Goal: Use online tool/utility: Utilize a website feature to perform a specific function

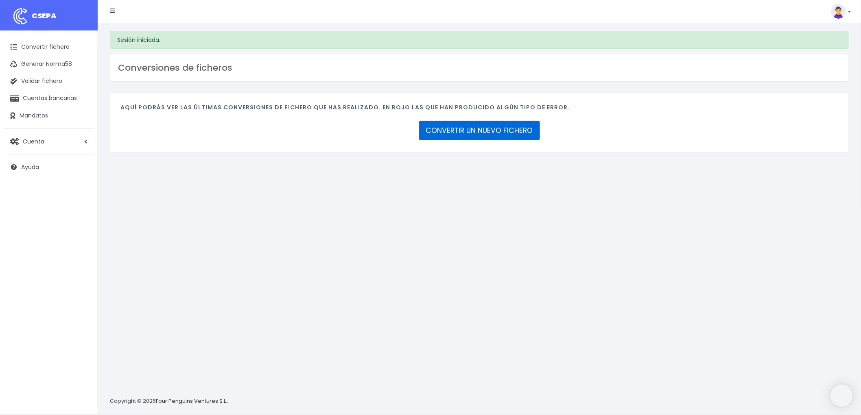
click at [498, 131] on link "CONVERTIR UN NUEVO FICHERO" at bounding box center [479, 131] width 121 height 20
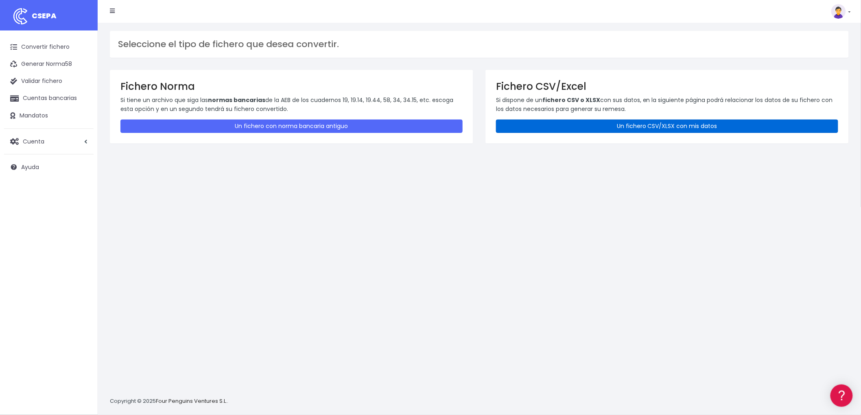
click at [597, 122] on link "Un fichero CSV/XLSX con mis datos" at bounding box center [667, 126] width 342 height 13
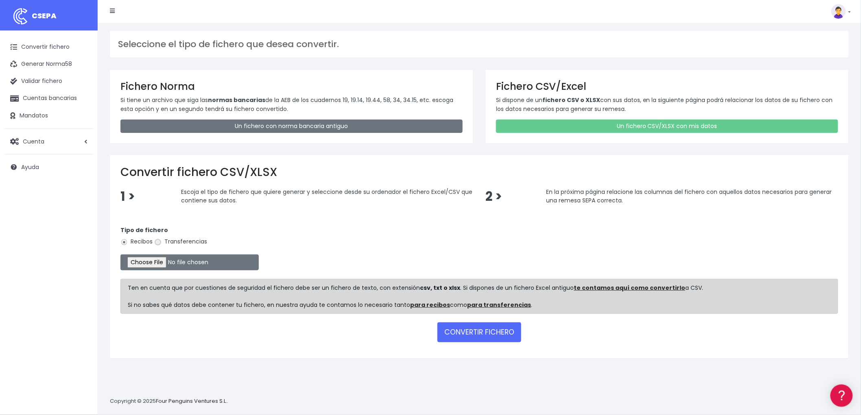
click at [157, 244] on input "Transferencias" at bounding box center [157, 242] width 7 height 7
radio input "true"
click at [145, 257] on input "file" at bounding box center [189, 263] width 138 height 16
type input "C:\fakepath\REMESA TRF ADV.csv"
click at [506, 329] on button "CONVERTIR FICHERO" at bounding box center [479, 333] width 84 height 20
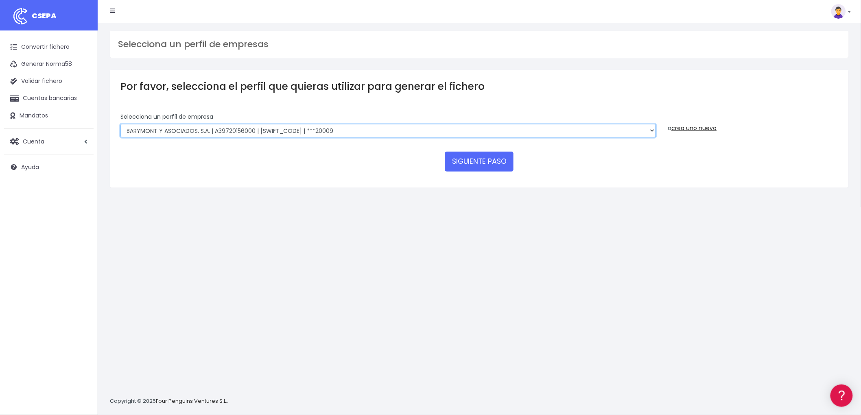
click at [649, 126] on select "BARYMONT GO CORREDURIA DE SEGUROS, S.L. | B39829643000 | BSABESBBXXX | ***14878…" at bounding box center [388, 131] width 536 height 14
click at [653, 133] on select "BARYMONT GO CORREDURIA DE SEGUROS, S.L. | B39829643000 | BSABESBBXXX | ***14878…" at bounding box center [388, 131] width 536 height 14
select select "1544"
click at [120, 124] on select "BARYMONT GO CORREDURIA DE SEGUROS, S.L. | B39829643000 | BSABESBBXXX | ***14878…" at bounding box center [388, 131] width 536 height 14
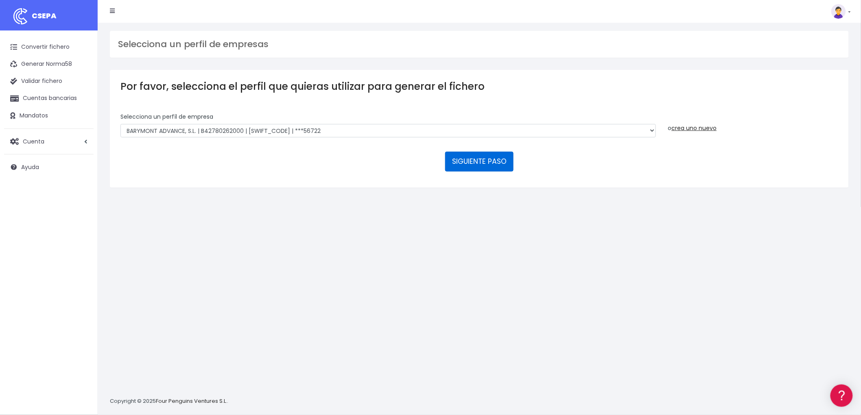
click at [482, 162] on button "SIGUIENTE PASO" at bounding box center [479, 162] width 68 height 20
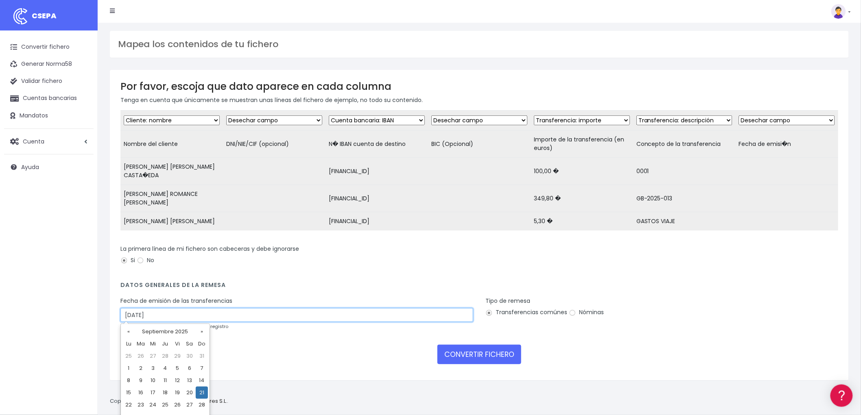
click at [261, 315] on input "21/09/2025" at bounding box center [296, 315] width 353 height 14
click at [178, 394] on td "19" at bounding box center [177, 393] width 12 height 12
type input "19/09/2025"
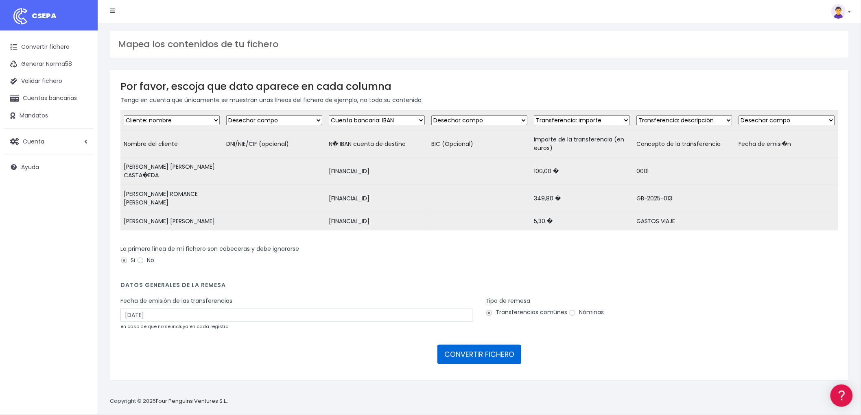
click at [494, 346] on button "CONVERTIR FICHERO" at bounding box center [479, 355] width 84 height 20
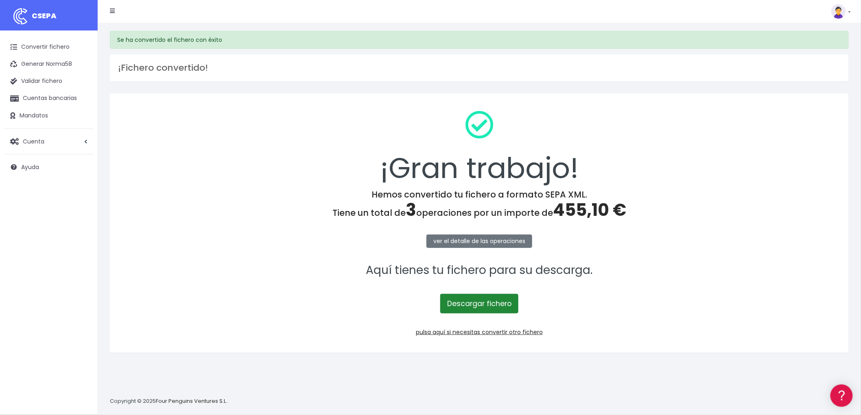
click at [460, 302] on link "Descargar fichero" at bounding box center [479, 304] width 78 height 20
click at [516, 332] on link "pulsa aquí si necesitas convertir otro fichero" at bounding box center [479, 332] width 127 height 8
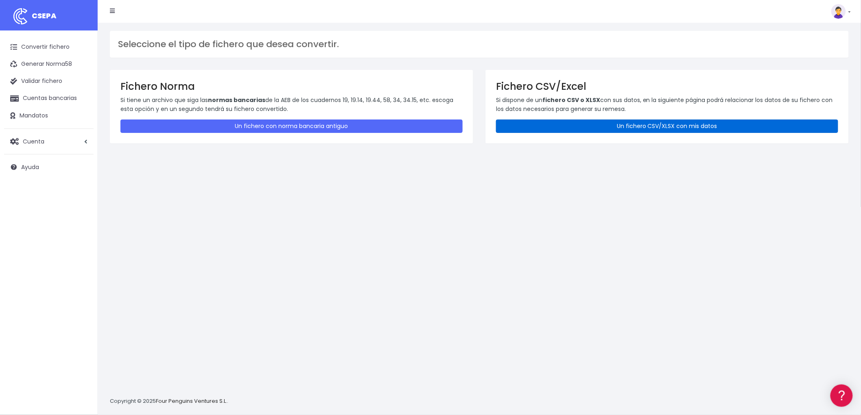
click at [675, 124] on link "Un fichero CSV/XLSX con mis datos" at bounding box center [667, 126] width 342 height 13
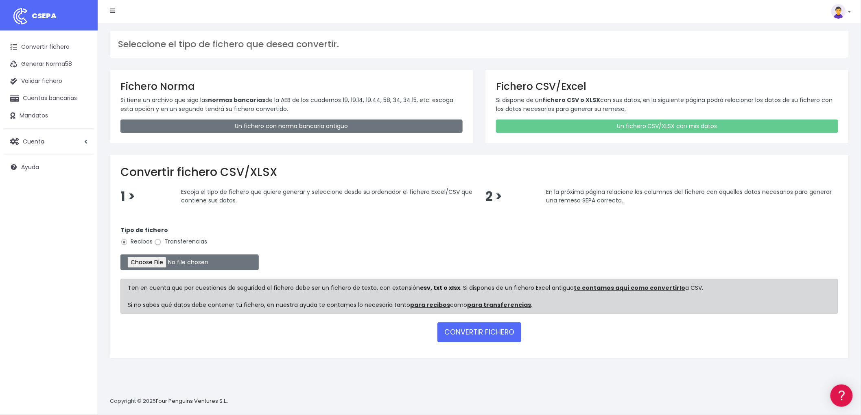
click at [160, 243] on input "Transferencias" at bounding box center [157, 242] width 7 height 7
radio input "true"
click at [173, 263] on input "file" at bounding box center [189, 263] width 138 height 16
type input "C:\fakepath\remesa trf bya.csv"
click at [483, 330] on button "CONVERTIR FICHERO" at bounding box center [479, 333] width 84 height 20
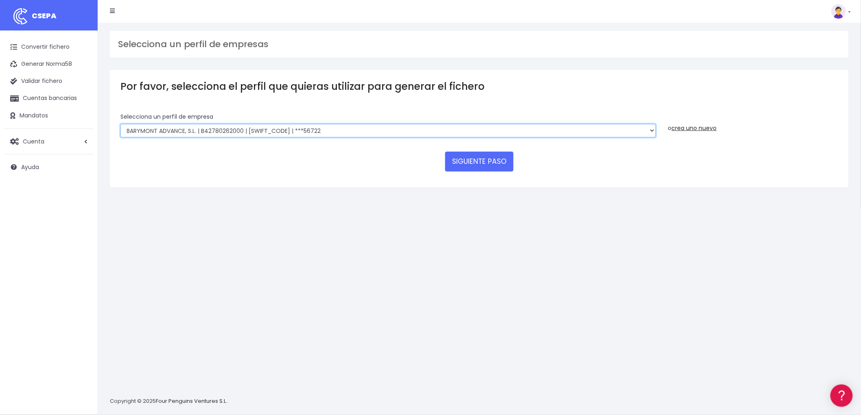
click at [653, 128] on select "BARYMONT GO CORREDURIA DE SEGUROS, S.L. | B39829643000 | BSABESBBXXX | ***14878…" at bounding box center [388, 131] width 536 height 14
select select "1549"
click at [120, 124] on select "BARYMONT GO CORREDURIA DE SEGUROS, S.L. | B39829643000 | BSABESBBXXX | ***14878…" at bounding box center [388, 131] width 536 height 14
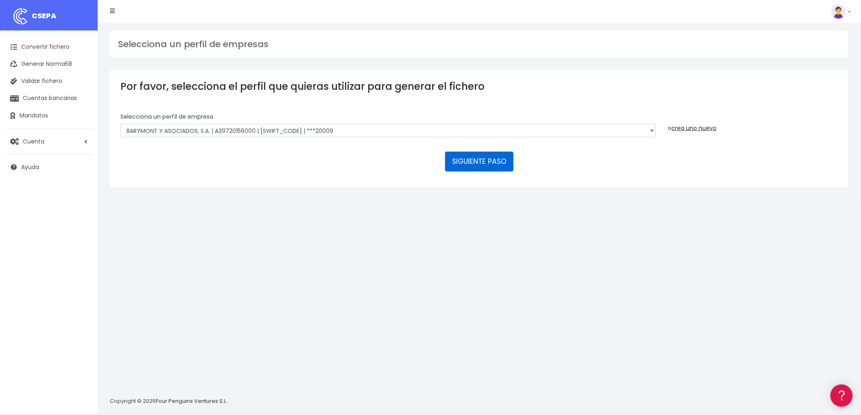
click at [489, 165] on button "SIGUIENTE PASO" at bounding box center [479, 162] width 68 height 20
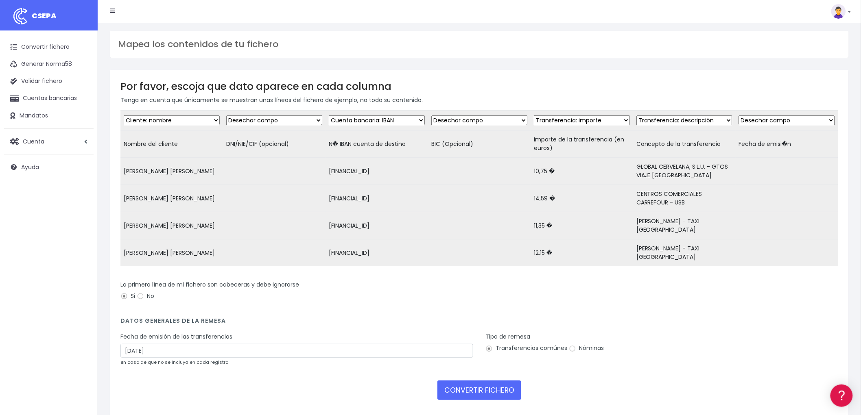
scroll to position [43, 0]
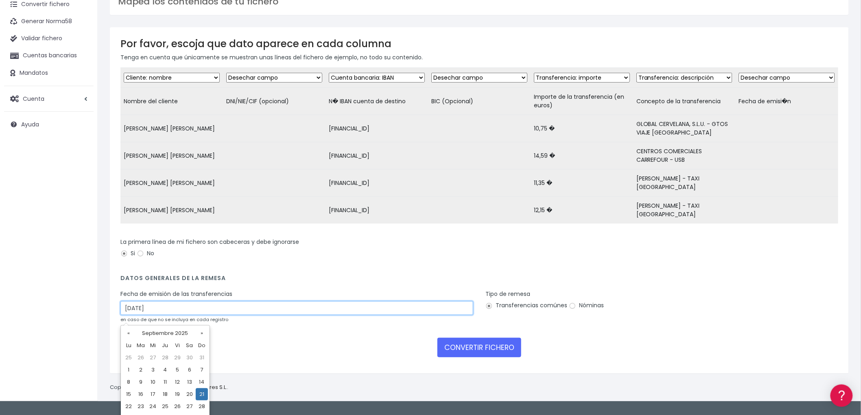
click at [157, 313] on input "[DATE]" at bounding box center [296, 309] width 353 height 14
click at [176, 393] on td "19" at bounding box center [177, 395] width 12 height 12
type input "[DATE]"
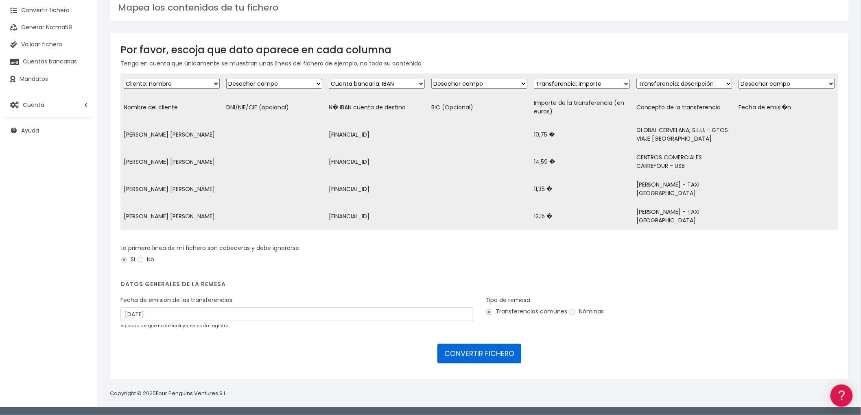
click at [475, 349] on button "CONVERTIR FICHERO" at bounding box center [479, 354] width 84 height 20
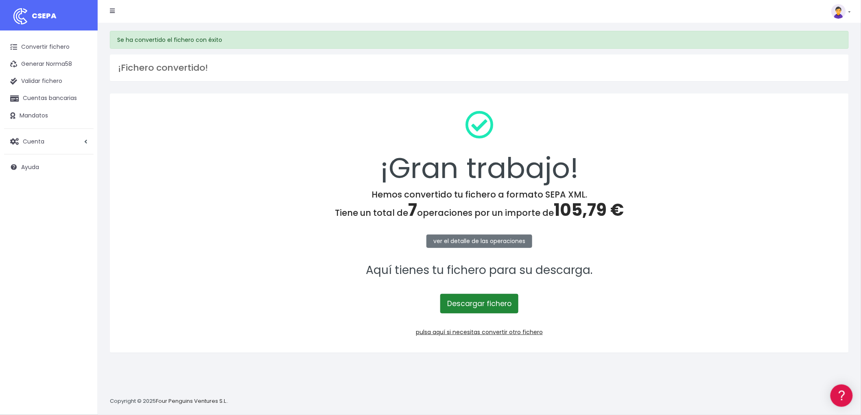
click at [468, 303] on link "Descargar fichero" at bounding box center [479, 304] width 78 height 20
